Goal: Information Seeking & Learning: Learn about a topic

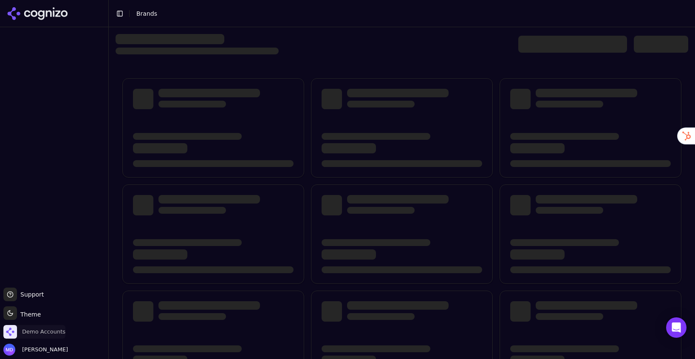
click at [43, 329] on span "Demo Accounts" at bounding box center [43, 332] width 43 height 8
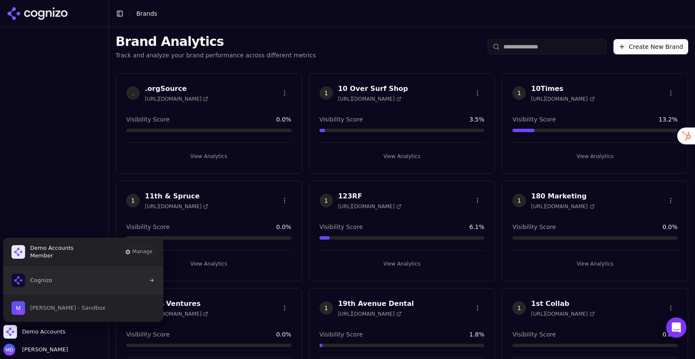
click at [44, 287] on button "Cognizo" at bounding box center [83, 280] width 161 height 27
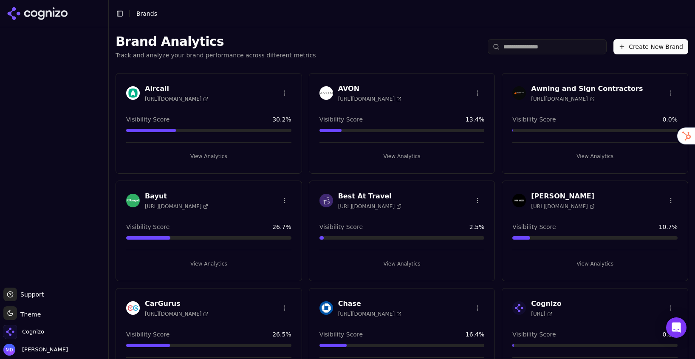
click at [525, 50] on input "search" at bounding box center [547, 46] width 119 height 15
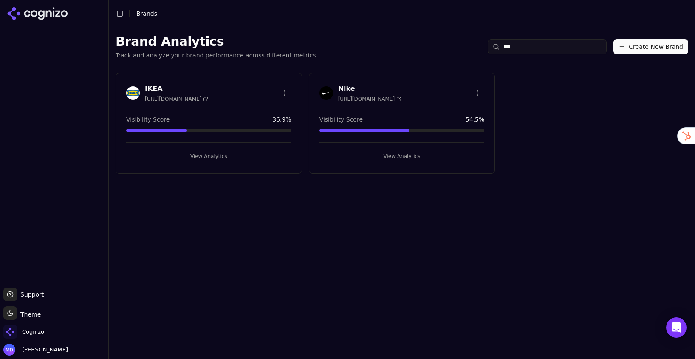
type input "***"
click at [218, 153] on button "View Analytics" at bounding box center [208, 157] width 165 height 14
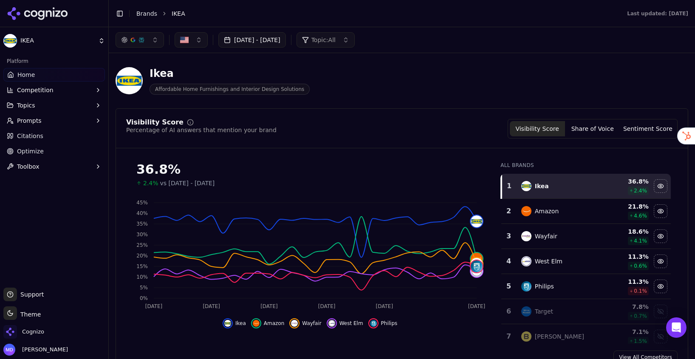
click at [48, 150] on link "Optimize" at bounding box center [54, 152] width 102 height 14
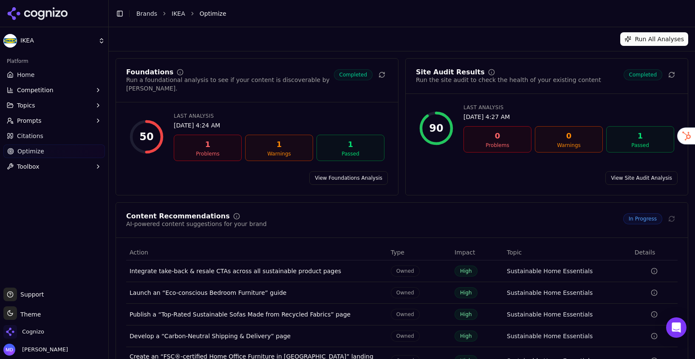
scroll to position [40, 0]
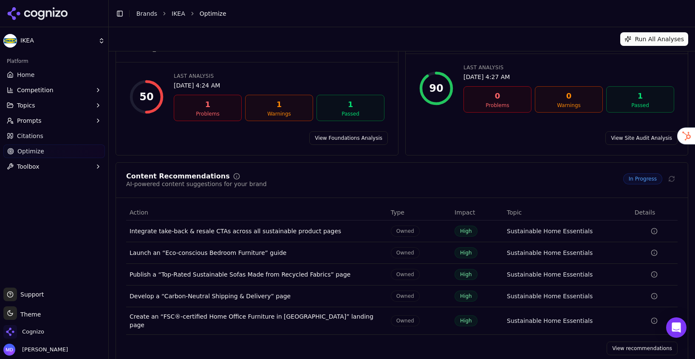
click at [621, 342] on link "View recommendations" at bounding box center [642, 349] width 71 height 14
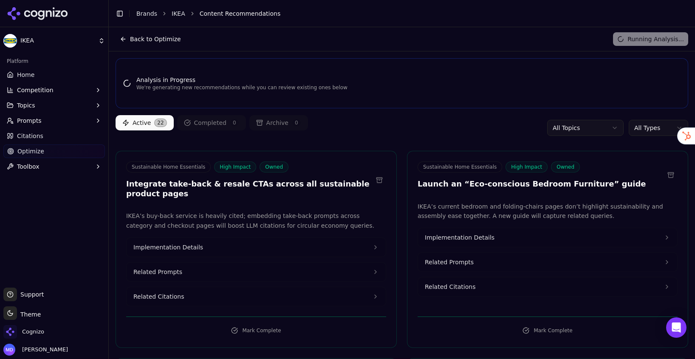
click at [640, 125] on html "IKEA Platform Home Competition Topics Prompts Citations Optimize Toolbox Suppor…" at bounding box center [347, 179] width 695 height 359
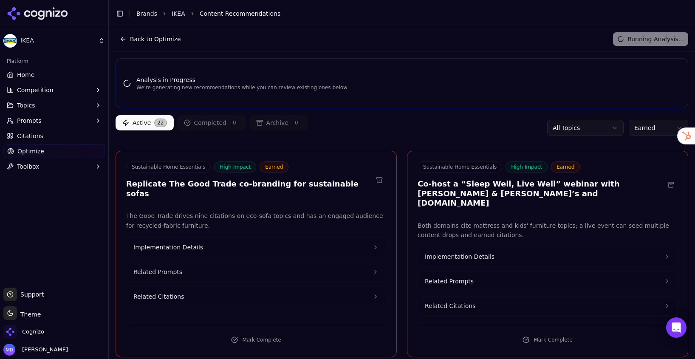
click at [641, 125] on html "IKEA Platform Home Competition Topics Prompts Citations Optimize Toolbox Suppor…" at bounding box center [347, 179] width 695 height 359
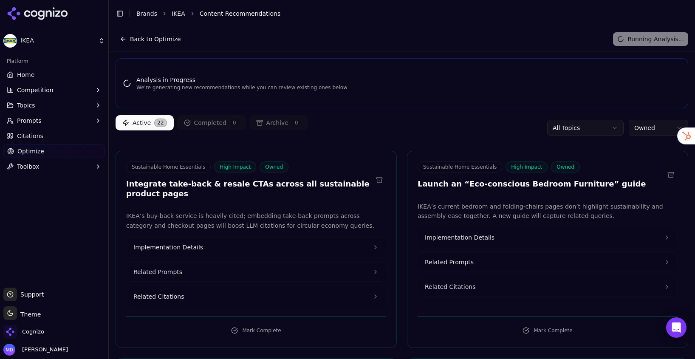
click at [39, 151] on span "Optimize" at bounding box center [30, 151] width 27 height 9
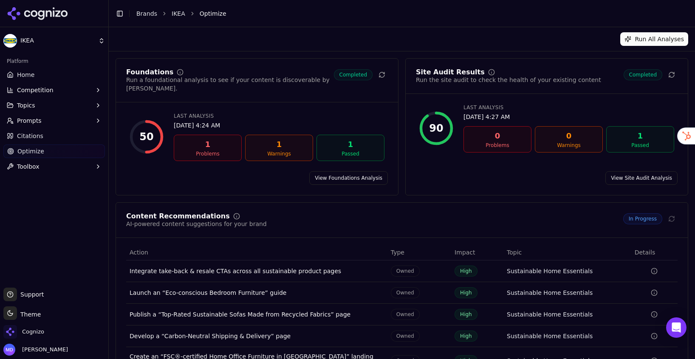
scroll to position [40, 0]
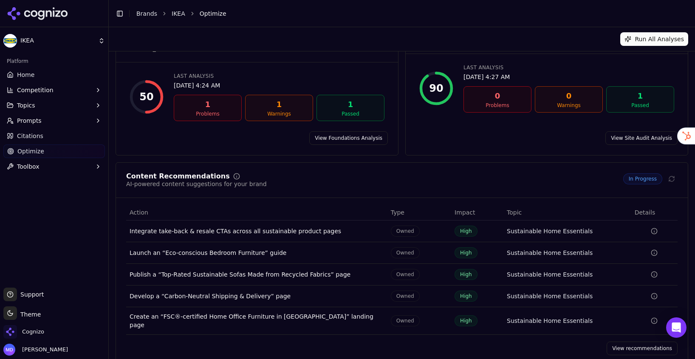
click at [626, 342] on link "View recommendations" at bounding box center [642, 349] width 71 height 14
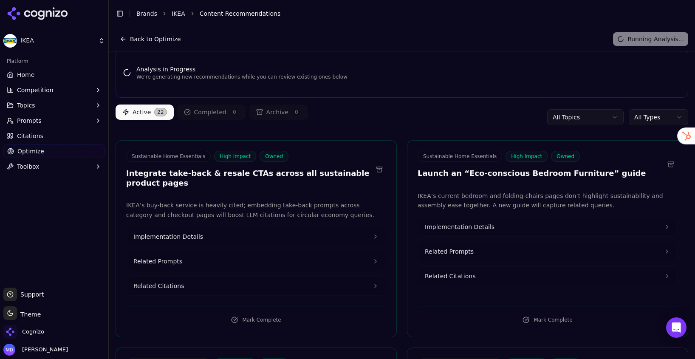
scroll to position [11, 0]
click at [17, 76] on span "Home" at bounding box center [25, 75] width 17 height 9
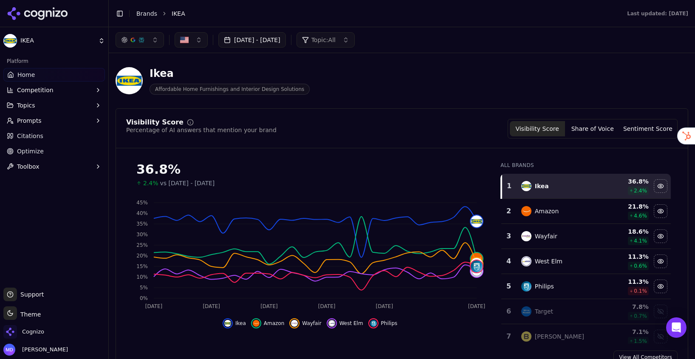
click at [53, 89] on button "Competition" at bounding box center [54, 90] width 102 height 14
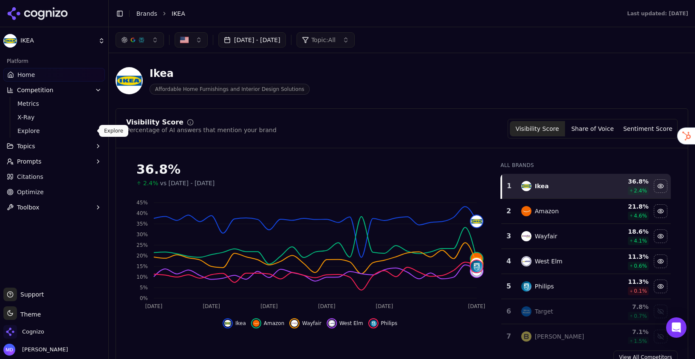
click at [28, 133] on span "Explore" at bounding box center [54, 131] width 74 height 9
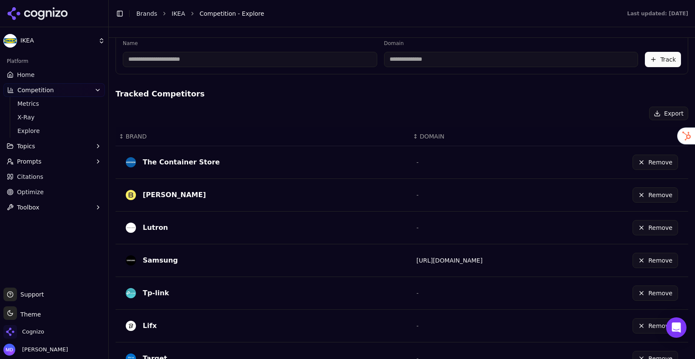
scroll to position [143, 0]
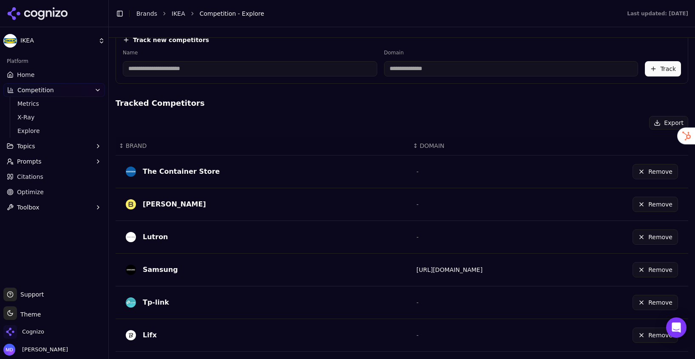
click at [18, 76] on span "Home" at bounding box center [25, 75] width 17 height 9
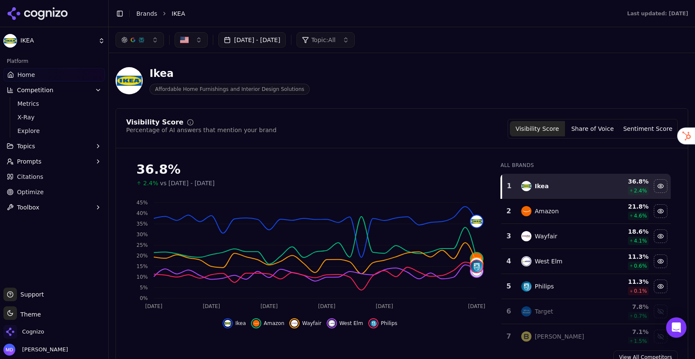
click at [37, 162] on span "Prompts" at bounding box center [29, 161] width 25 height 9
click at [31, 176] on span "Active" at bounding box center [54, 175] width 74 height 9
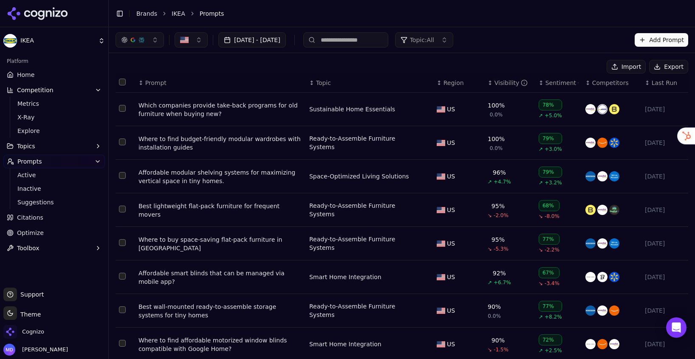
click at [23, 221] on span "Citations" at bounding box center [30, 217] width 26 height 9
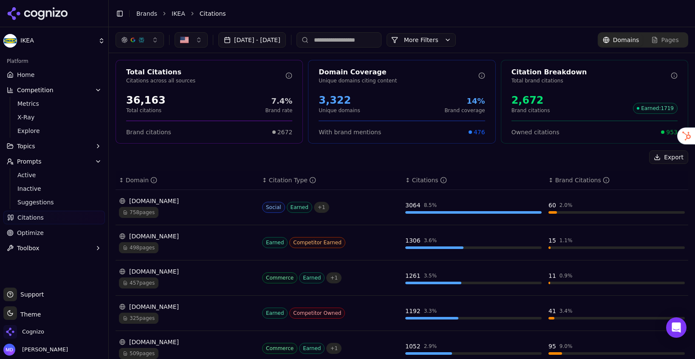
click at [59, 75] on link "Home" at bounding box center [54, 75] width 102 height 14
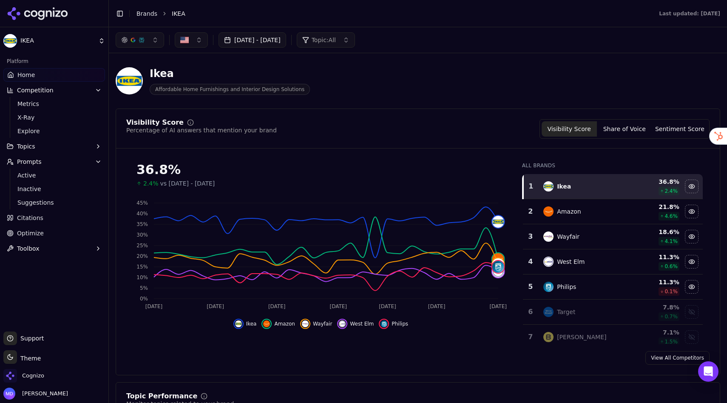
click at [623, 125] on button "Share of Voice" at bounding box center [624, 128] width 55 height 15
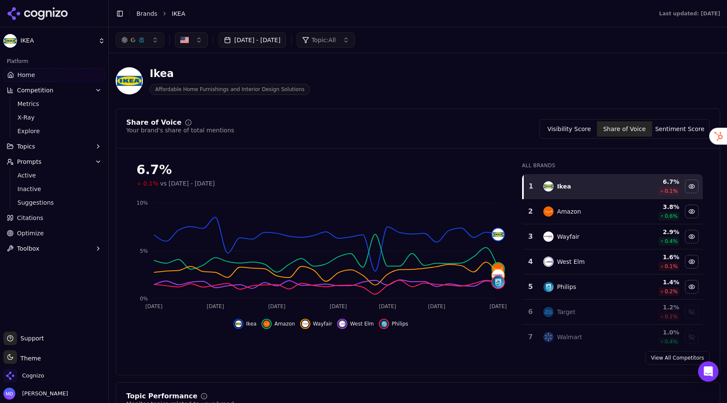
click at [667, 127] on button "Sentiment Score" at bounding box center [679, 128] width 55 height 15
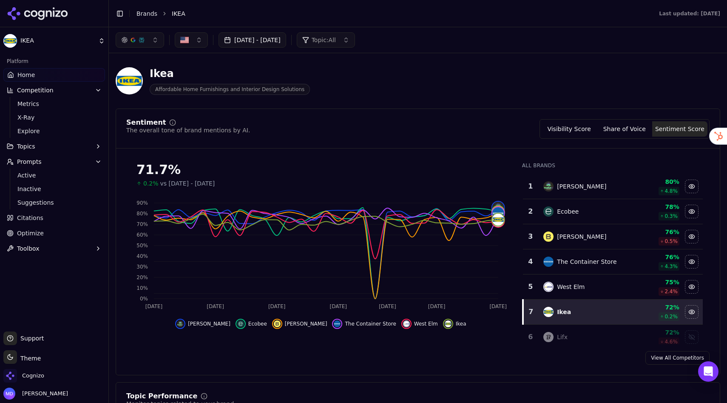
click at [587, 126] on button "Visibility Score" at bounding box center [569, 128] width 55 height 15
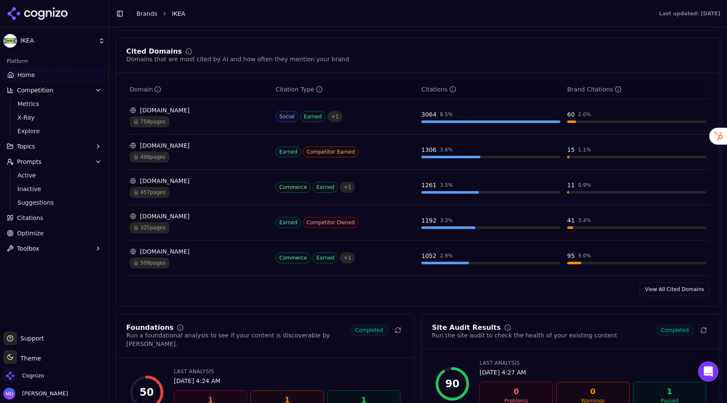
scroll to position [847, 0]
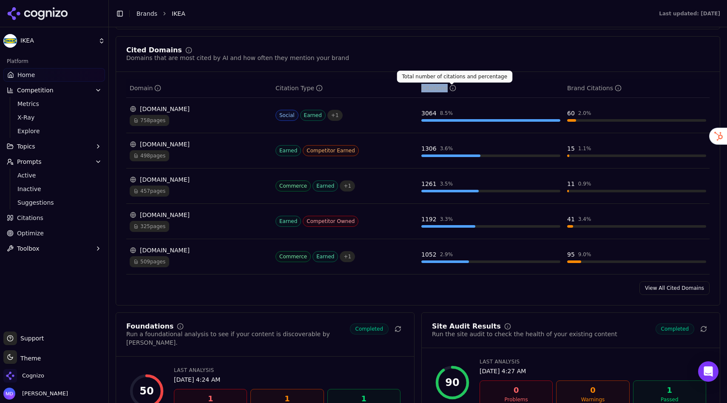
drag, startPoint x: 422, startPoint y: 92, endPoint x: 459, endPoint y: 91, distance: 36.6
click at [459, 91] on div "Citations" at bounding box center [490, 88] width 139 height 9
click at [471, 101] on td "3064 8.5 %" at bounding box center [491, 115] width 146 height 35
click at [229, 129] on td "reddit.com 758 pages" at bounding box center [199, 115] width 146 height 35
click at [196, 116] on div "reddit.com 758 pages" at bounding box center [199, 115] width 139 height 21
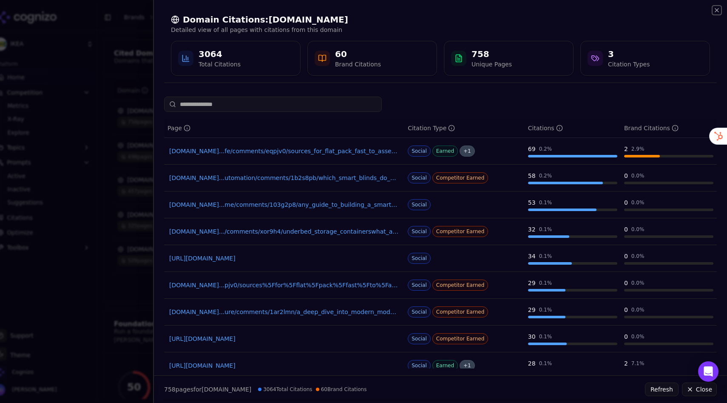
click at [695, 11] on icon "button" at bounding box center [716, 10] width 7 height 7
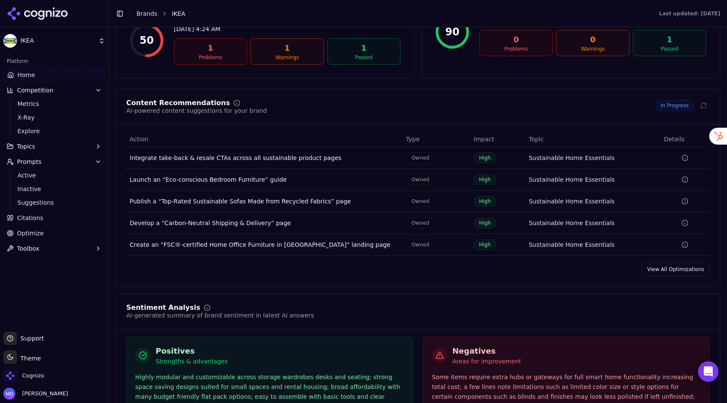
scroll to position [1197, 0]
click at [658, 268] on link "View All Optimizations" at bounding box center [675, 269] width 68 height 14
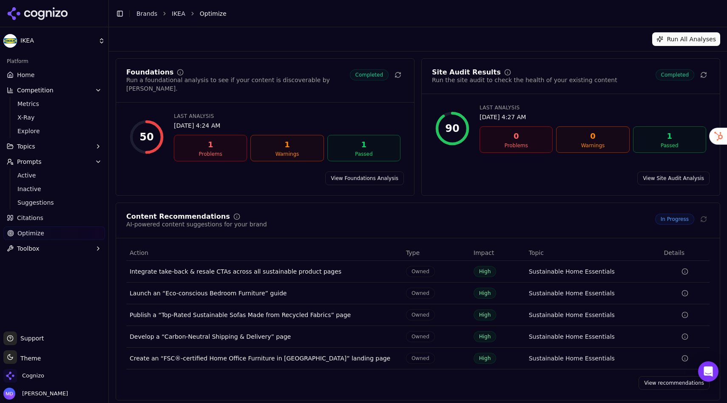
click at [360, 171] on link "View Foundations Analysis" at bounding box center [364, 178] width 79 height 14
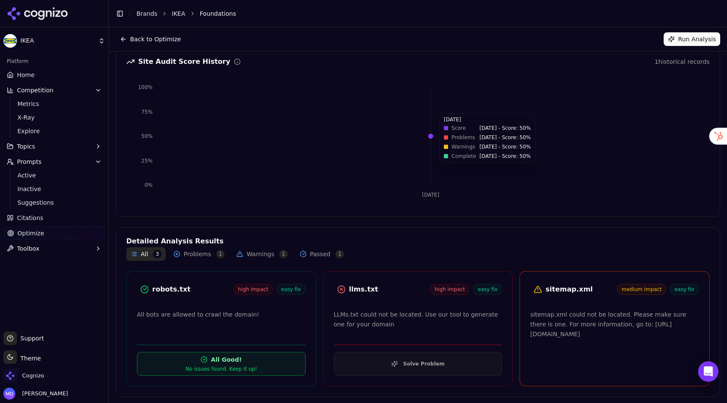
scroll to position [74, 0]
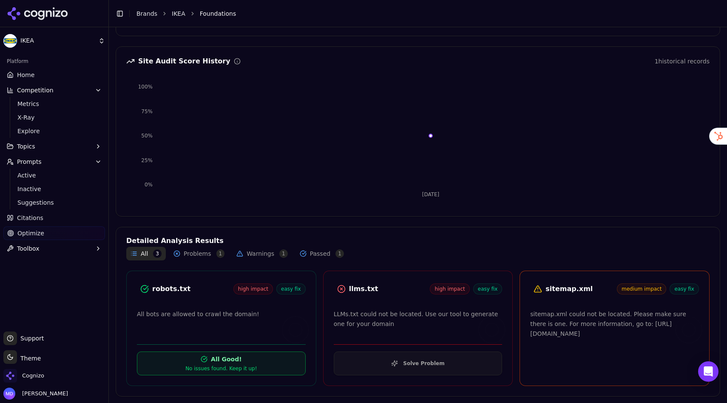
click at [420, 359] on button "Solve Problem" at bounding box center [418, 363] width 169 height 24
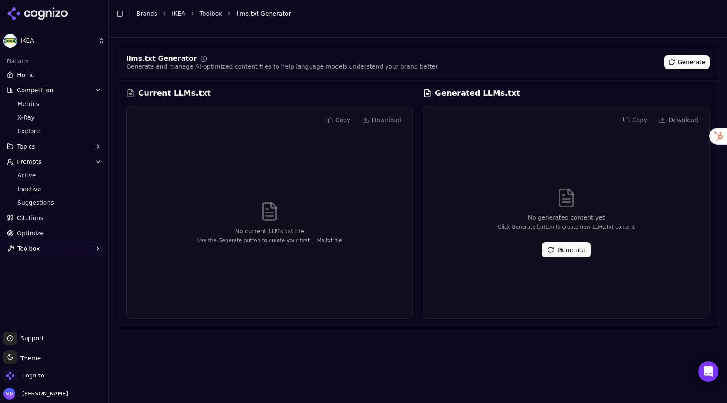
click at [556, 249] on button "Generate" at bounding box center [566, 249] width 48 height 15
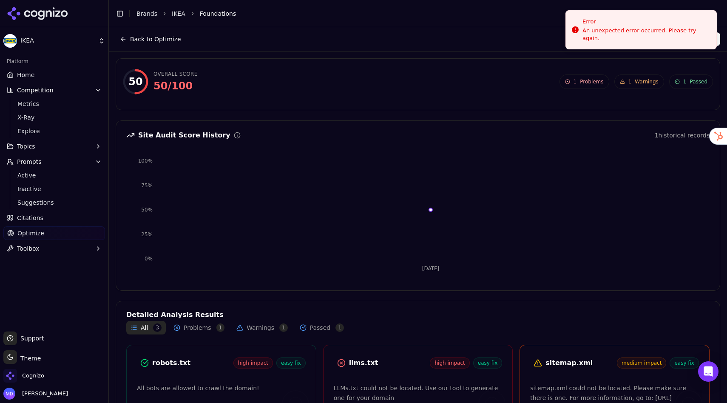
click at [26, 230] on span "Optimize" at bounding box center [30, 233] width 27 height 9
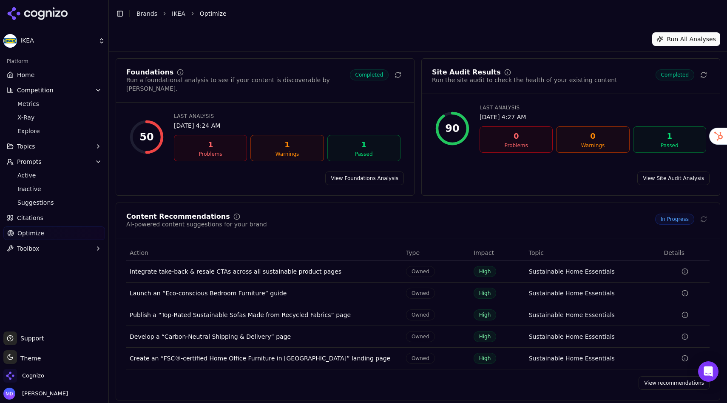
click at [663, 359] on link "View recommendations" at bounding box center [673, 383] width 71 height 14
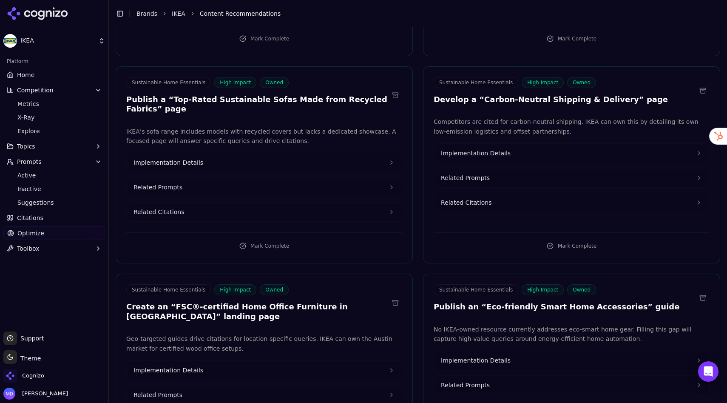
scroll to position [295, 0]
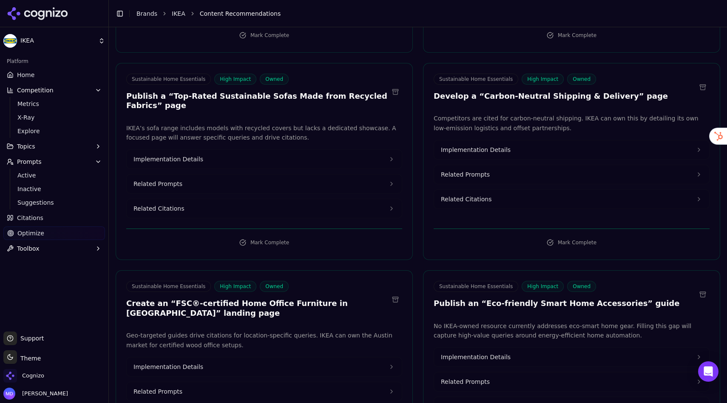
click at [182, 155] on span "Implementation Details" at bounding box center [168, 159] width 70 height 9
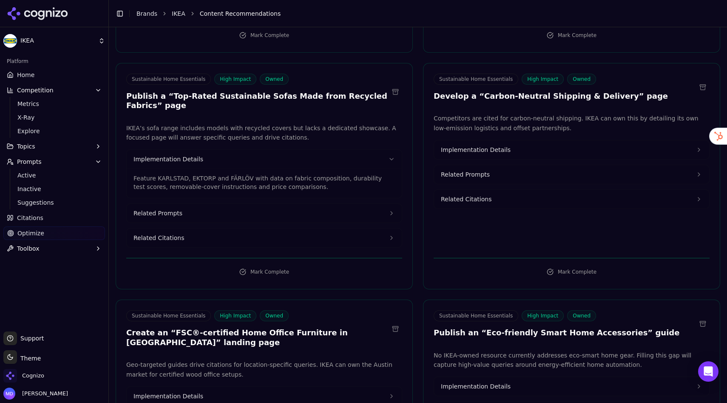
click at [178, 209] on span "Related Prompts" at bounding box center [157, 213] width 49 height 9
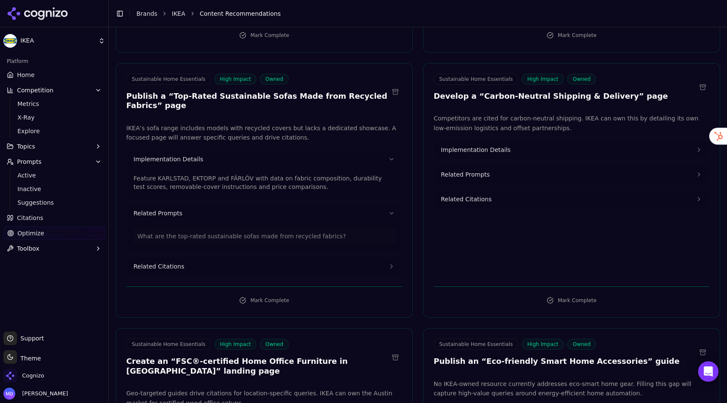
click at [169, 262] on button "Related Citations" at bounding box center [264, 266] width 275 height 19
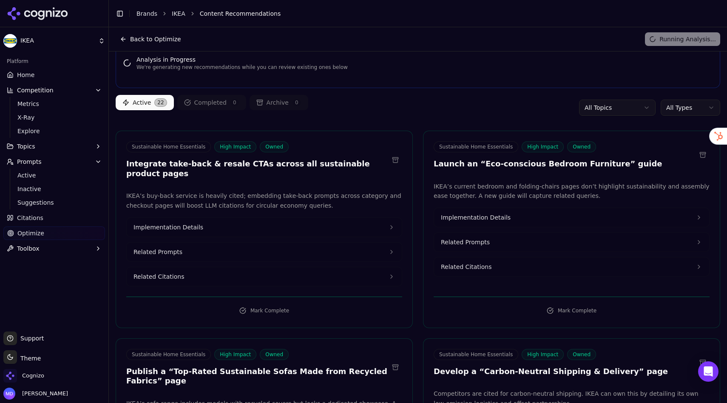
scroll to position [19, 0]
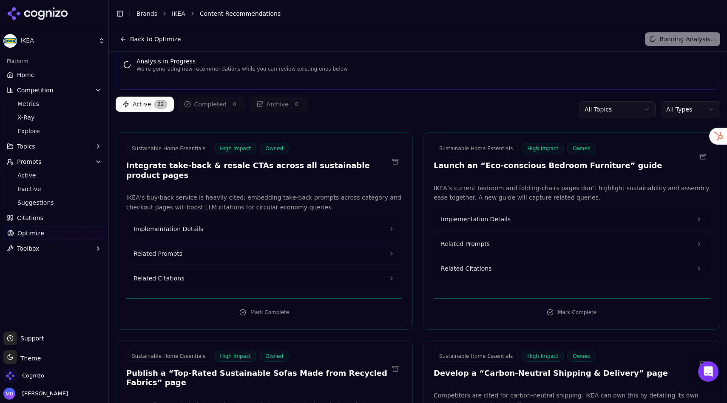
click at [684, 109] on html "IKEA Platform Home Competition Metrics X-Ray Explore Topics Prompts Active Inac…" at bounding box center [363, 201] width 727 height 403
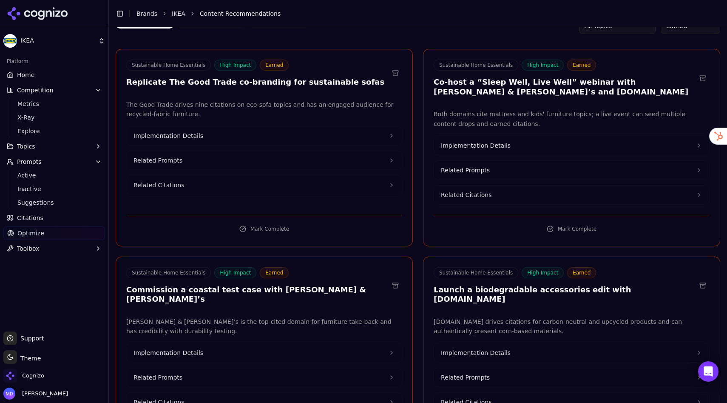
scroll to position [103, 0]
click at [210, 135] on button "Implementation Details" at bounding box center [264, 134] width 275 height 19
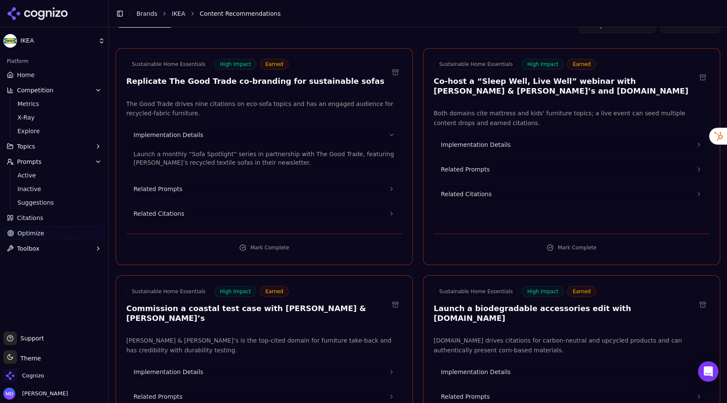
click at [479, 146] on span "Implementation Details" at bounding box center [476, 144] width 70 height 9
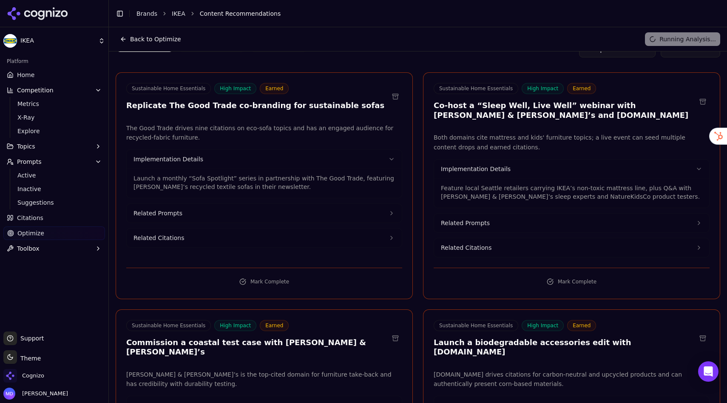
scroll to position [78, 0]
click at [37, 131] on span "Explore" at bounding box center [54, 131] width 74 height 9
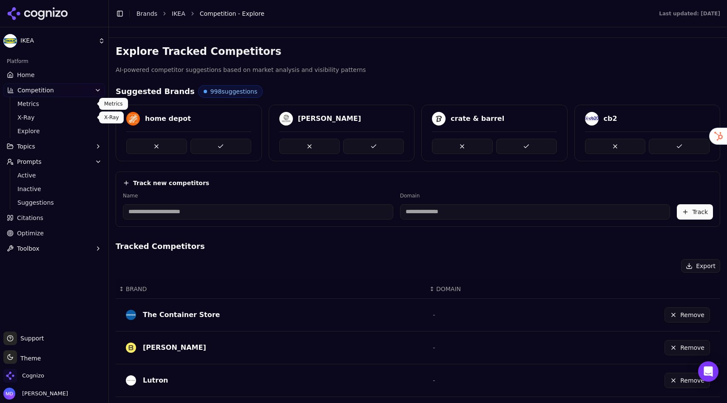
click at [35, 106] on span "Metrics" at bounding box center [54, 103] width 74 height 9
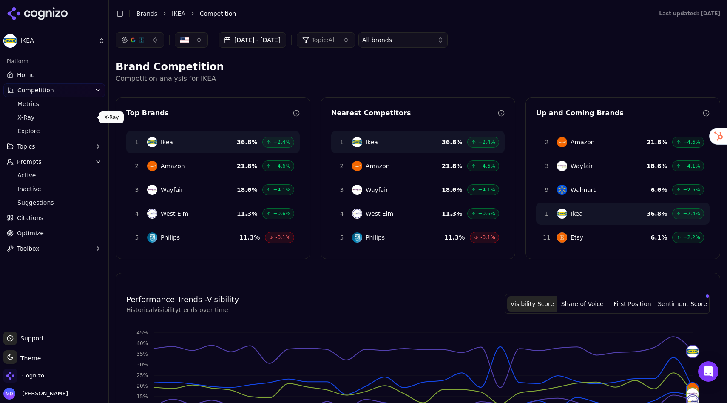
click at [31, 115] on span "X-Ray" at bounding box center [54, 117] width 74 height 9
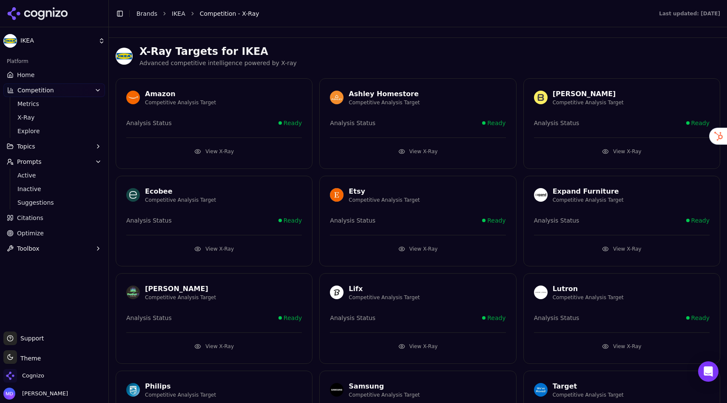
click at [415, 149] on button "View X-Ray" at bounding box center [418, 152] width 176 height 14
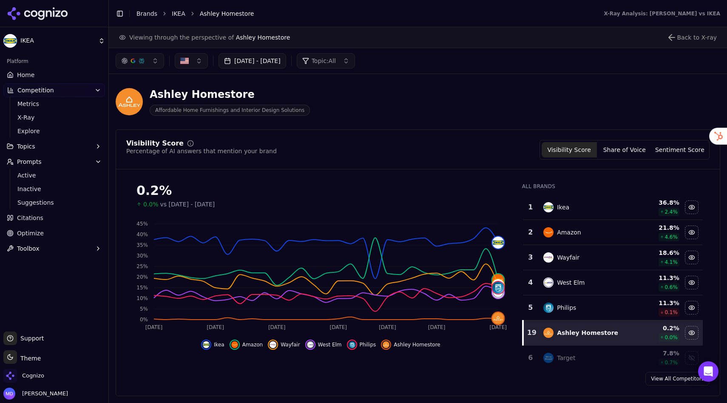
click at [673, 149] on button "Sentiment Score" at bounding box center [679, 149] width 55 height 15
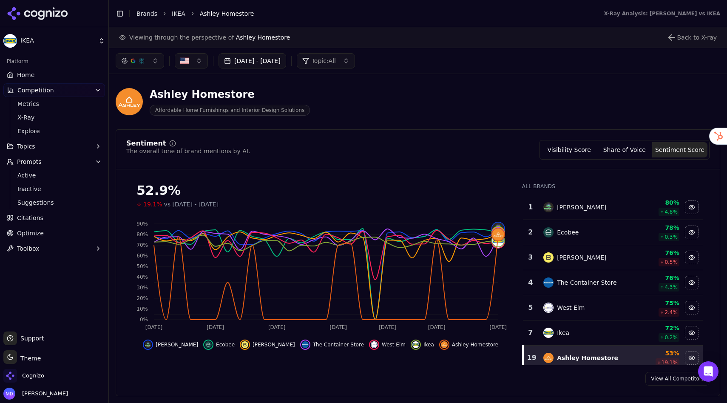
click at [581, 148] on button "Visibility Score" at bounding box center [569, 149] width 55 height 15
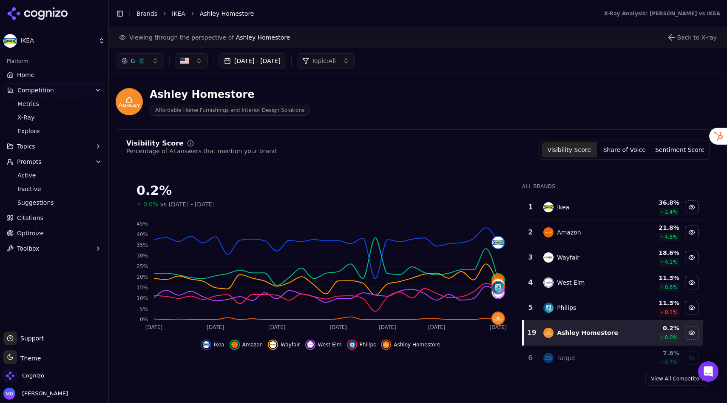
click at [38, 76] on link "Home" at bounding box center [54, 75] width 102 height 14
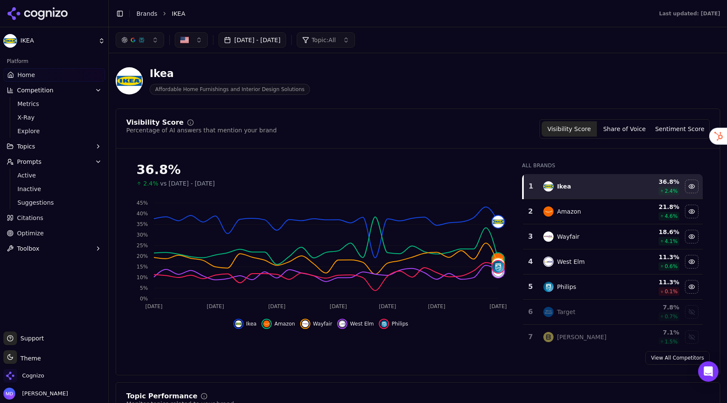
click at [36, 160] on span "Prompts" at bounding box center [29, 161] width 25 height 9
click at [31, 164] on span "Prompts" at bounding box center [29, 161] width 25 height 9
click at [27, 177] on span "Active" at bounding box center [54, 175] width 74 height 9
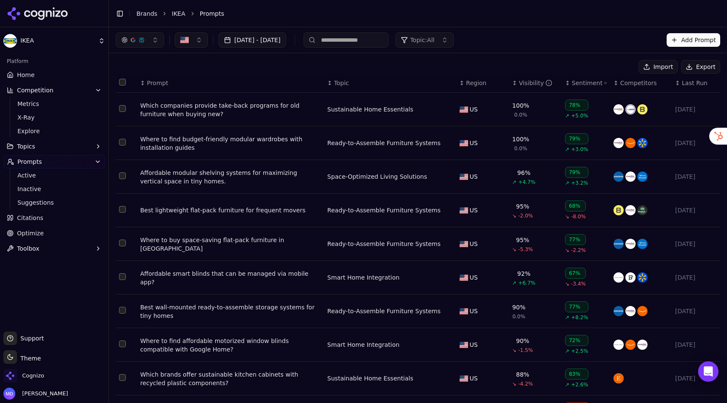
click at [170, 175] on div "Affordable modular shelving systems for maximizing vertical space in tiny homes." at bounding box center [230, 176] width 180 height 17
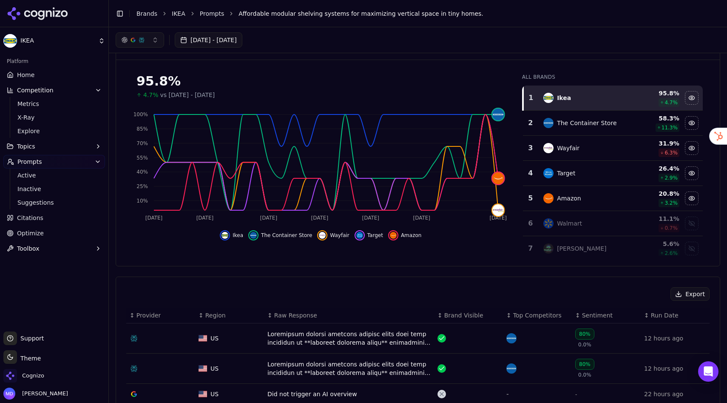
scroll to position [35, 0]
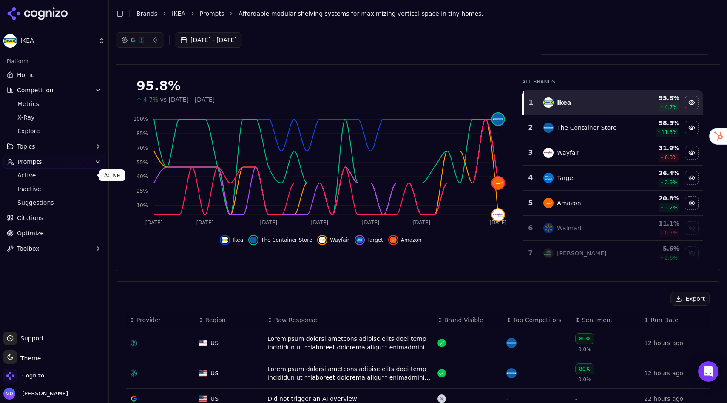
click at [37, 173] on span "Active" at bounding box center [54, 175] width 74 height 9
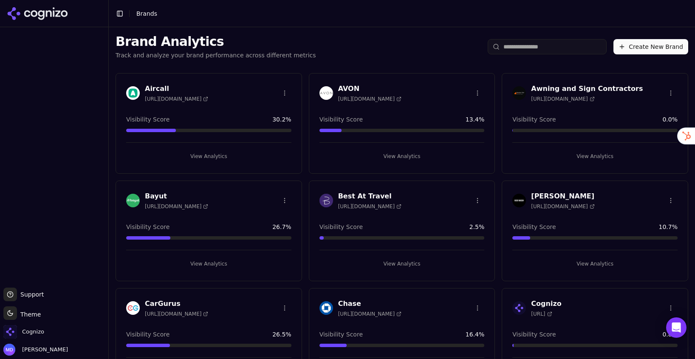
click at [538, 48] on input "search" at bounding box center [547, 46] width 119 height 15
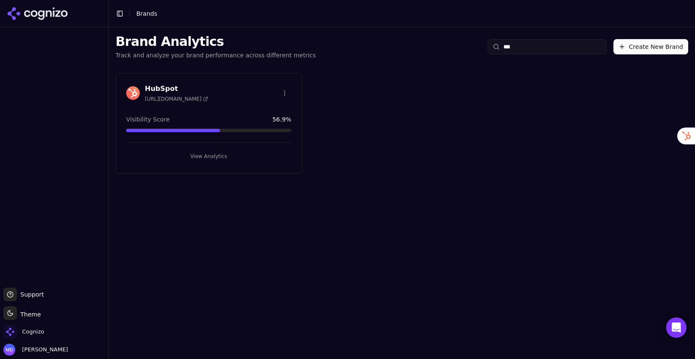
type input "***"
click at [216, 151] on button "View Analytics" at bounding box center [208, 157] width 165 height 14
